Goal: Transaction & Acquisition: Obtain resource

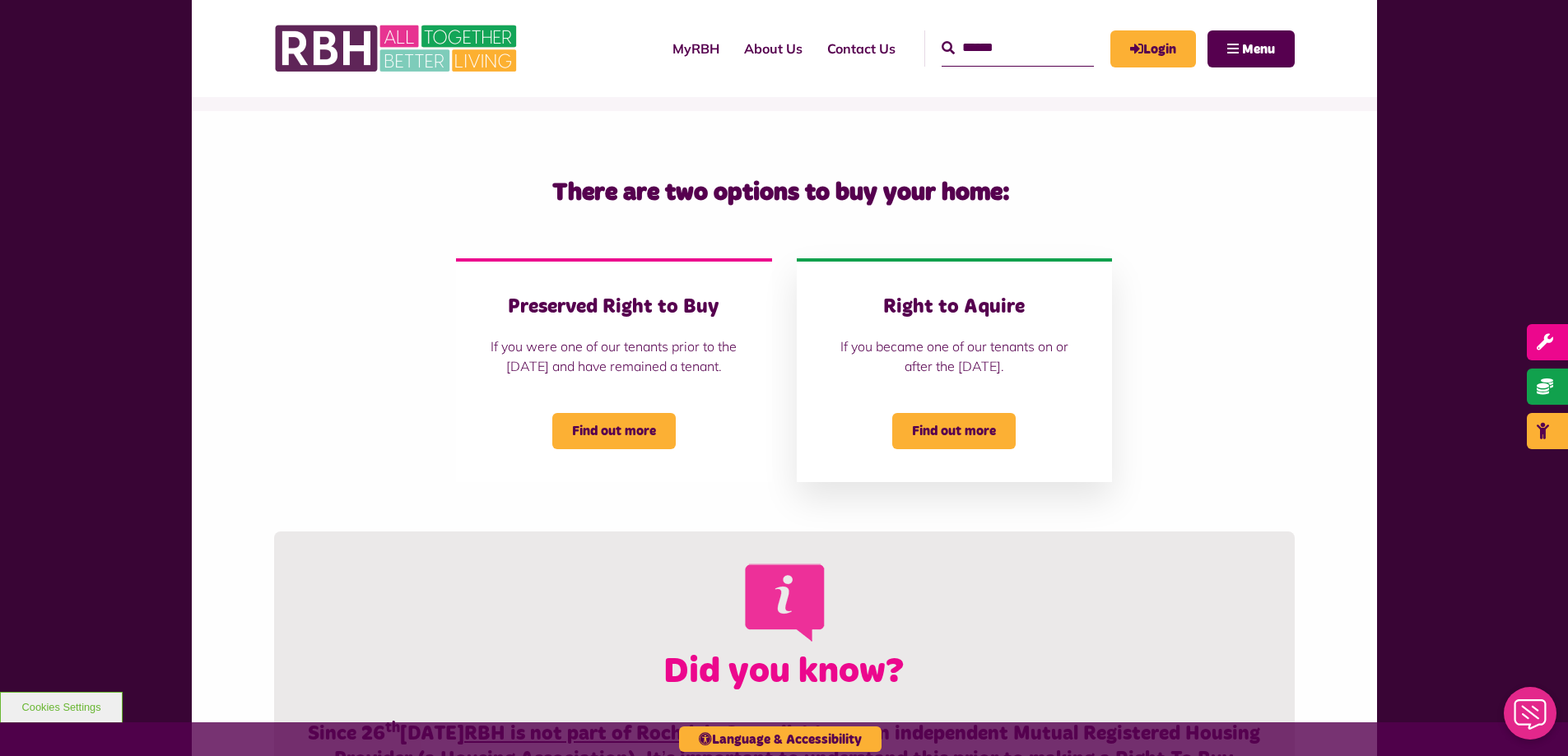
scroll to position [330, 0]
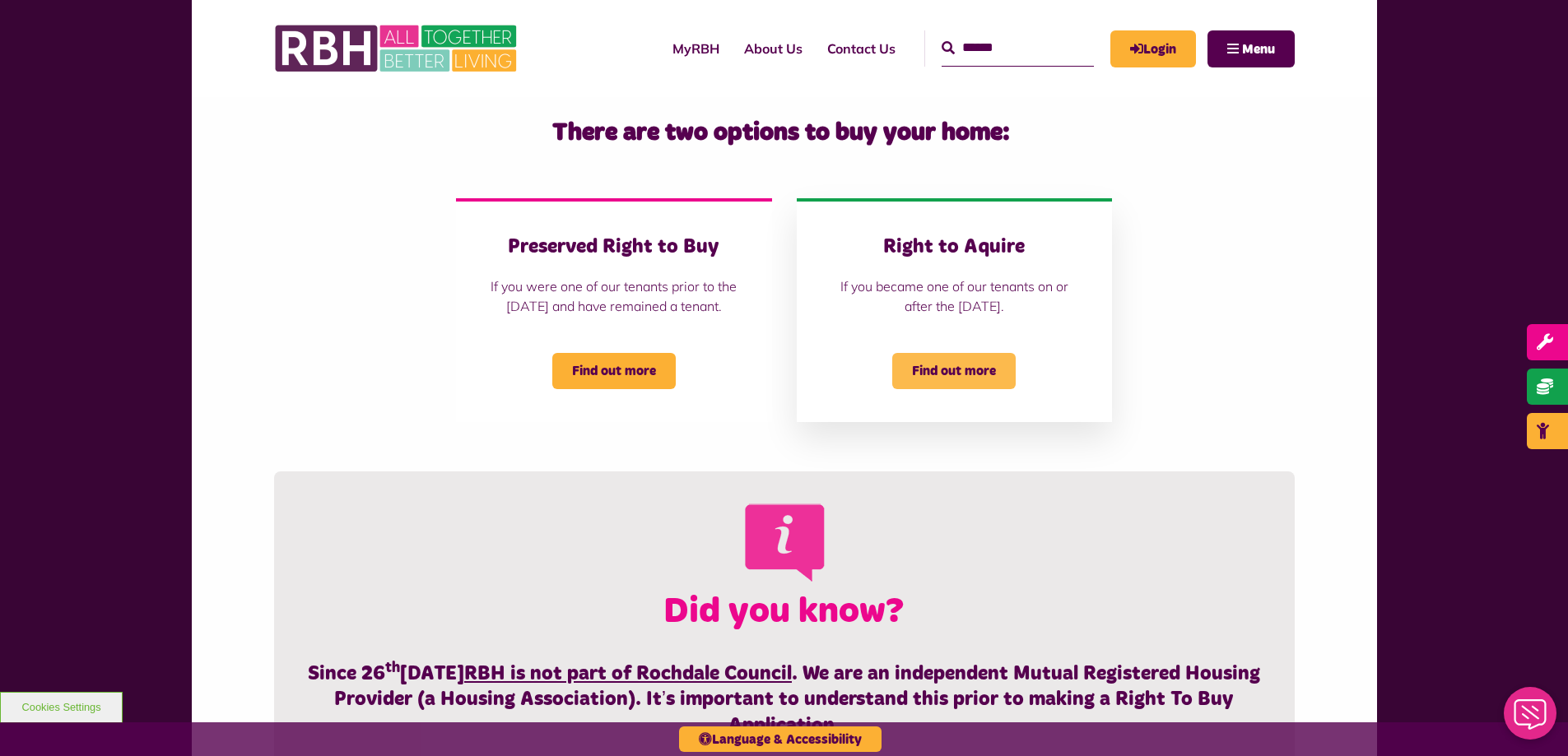
click at [956, 389] on span "Find out more" at bounding box center [953, 371] width 124 height 36
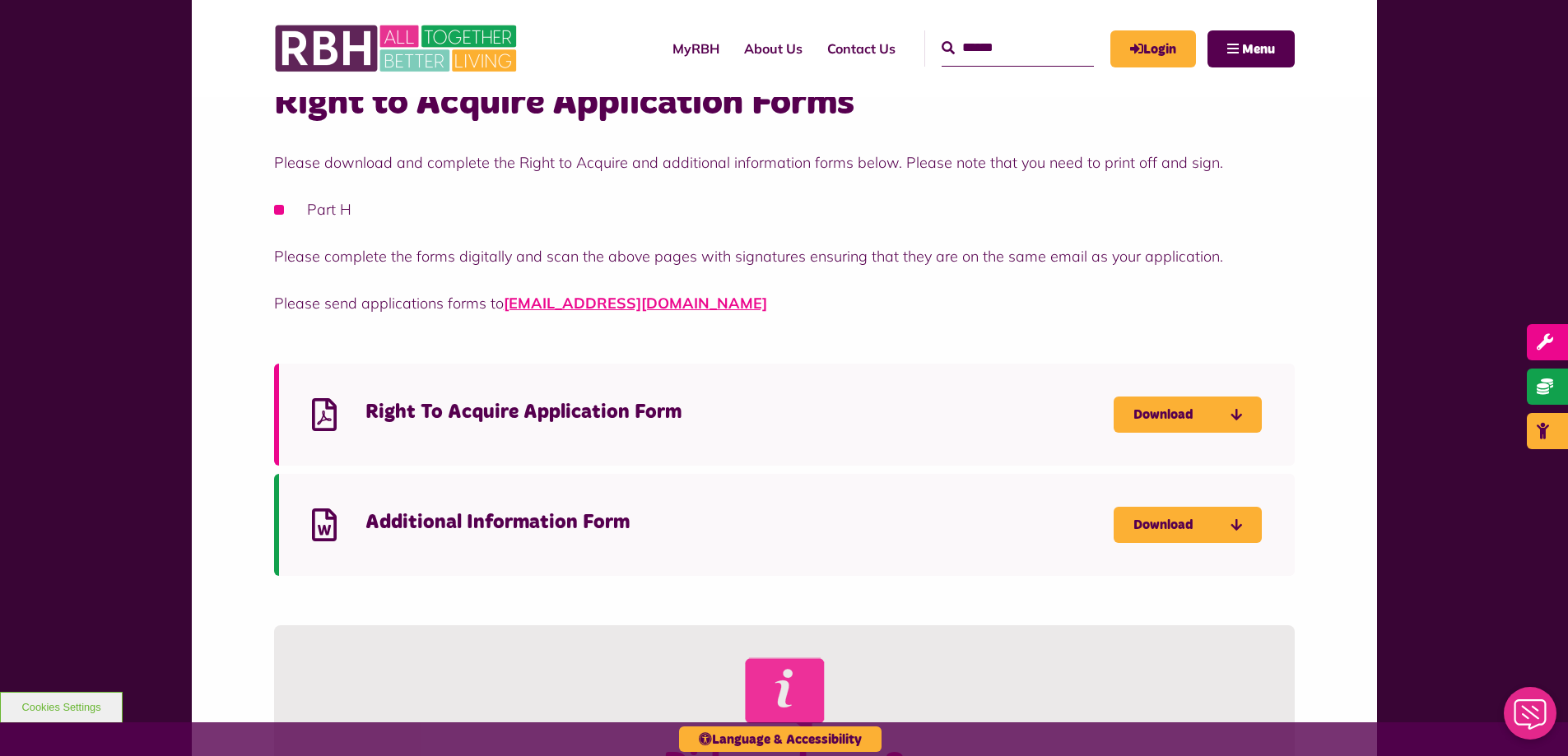
scroll to position [658, 0]
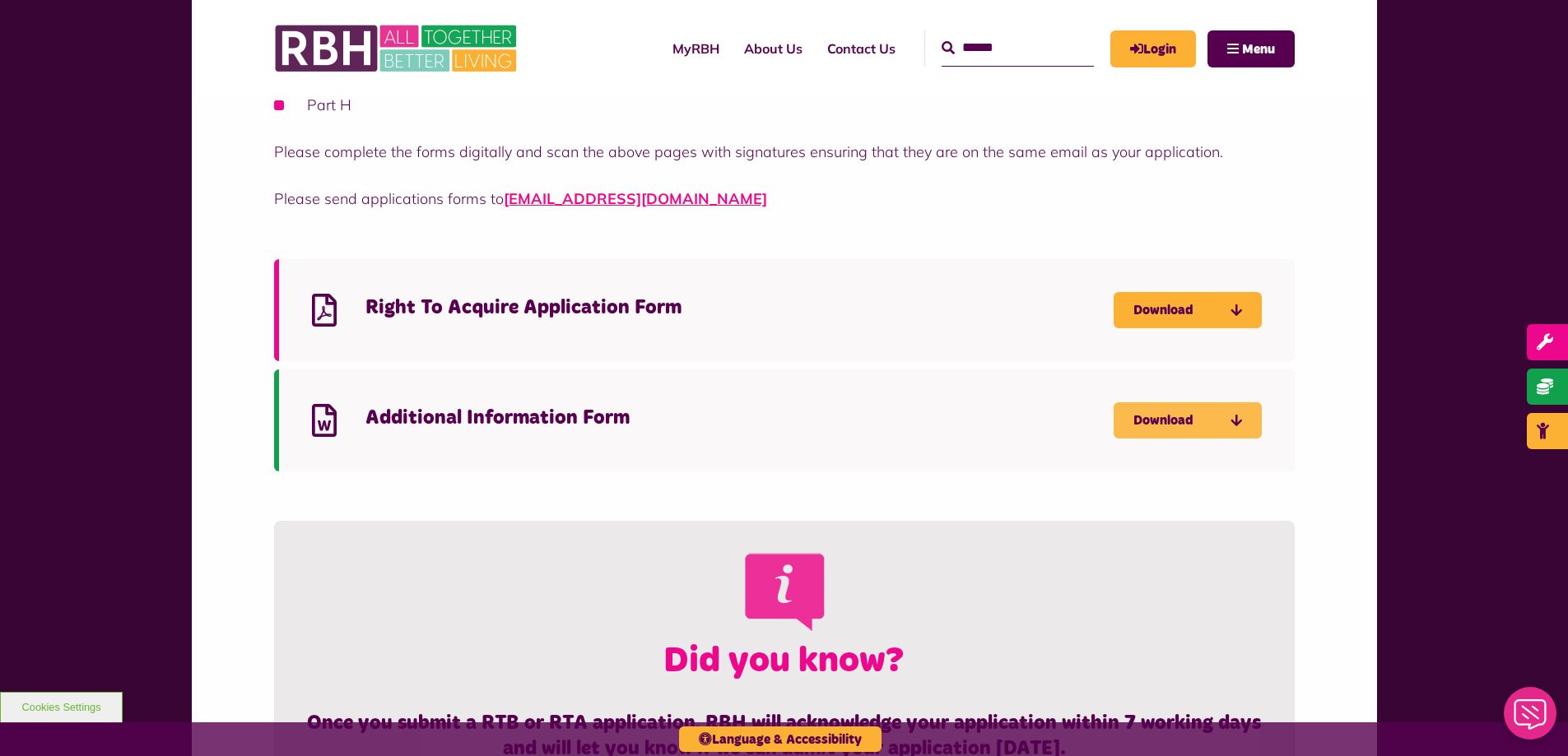
click at [1229, 423] on link "Download" at bounding box center [1187, 420] width 148 height 36
click at [0, 0] on icon "Download Right To Acquire Application Form - open in a new tab" at bounding box center [0, 0] width 0 height 0
